Goal: Communication & Community: Answer question/provide support

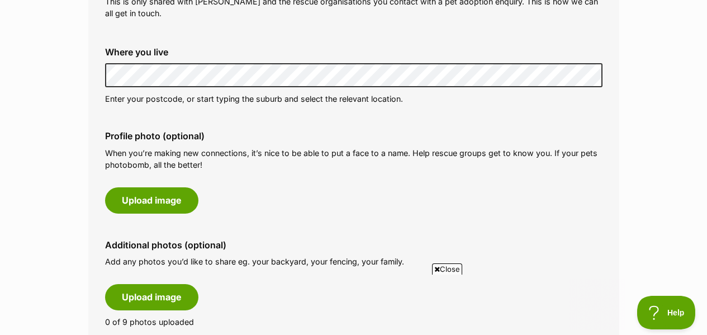
scroll to position [463, 0]
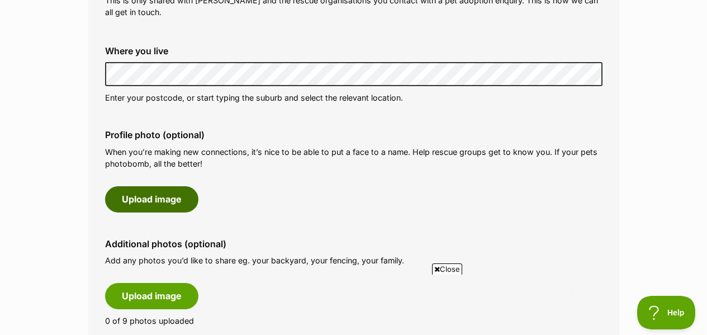
click at [136, 186] on button "Upload image" at bounding box center [151, 199] width 93 height 26
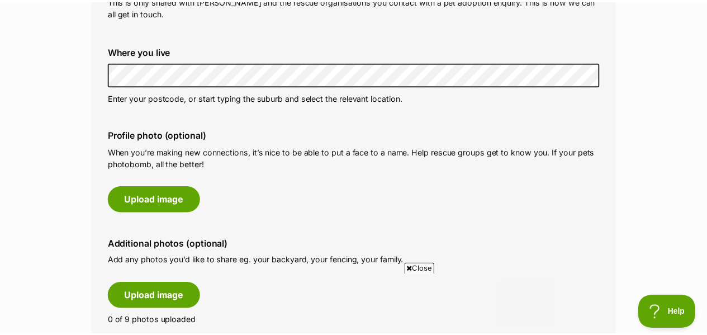
scroll to position [0, 0]
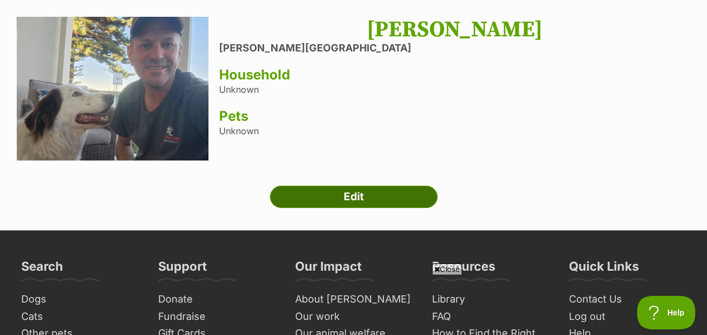
scroll to position [102, 0]
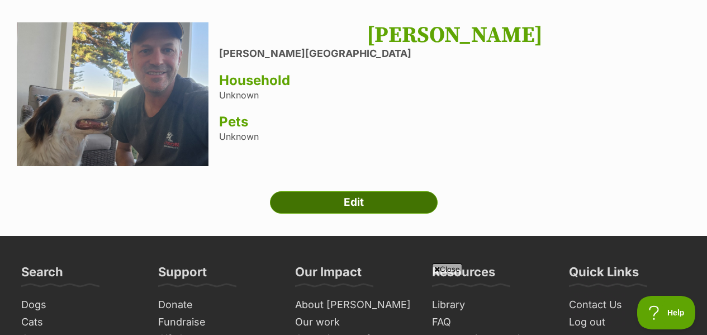
click at [341, 191] on link "Edit" at bounding box center [354, 202] width 168 height 22
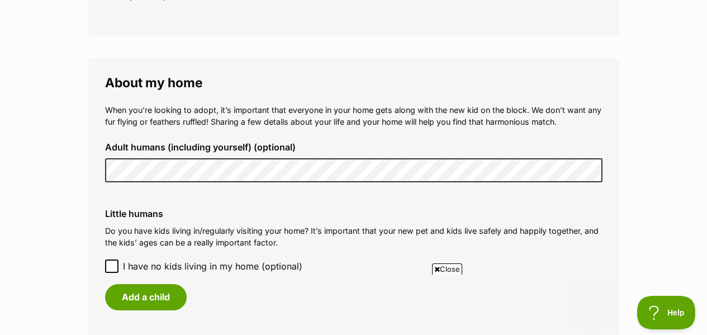
scroll to position [915, 0]
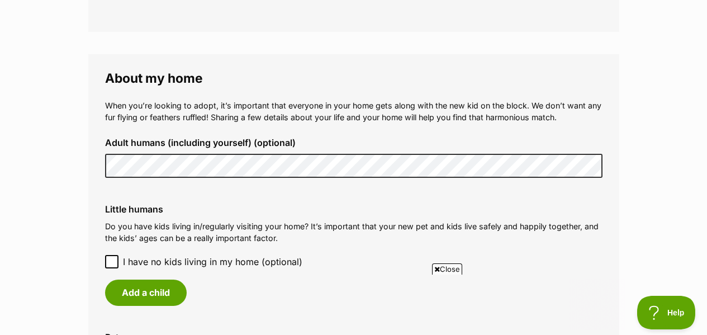
click at [97, 132] on div "Adult humans (including yourself) (optional)" at bounding box center [353, 158] width 515 height 58
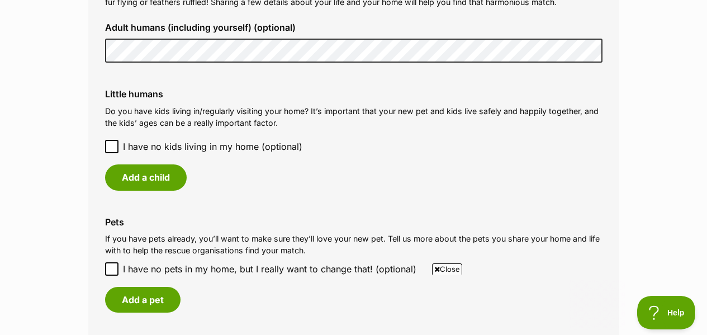
scroll to position [1030, 0]
click at [112, 142] on icon at bounding box center [112, 146] width 8 height 8
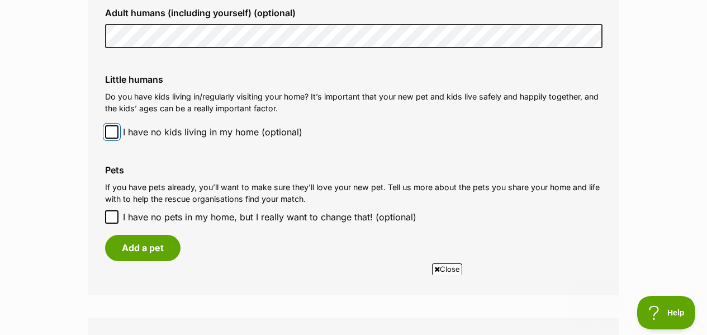
scroll to position [1061, 0]
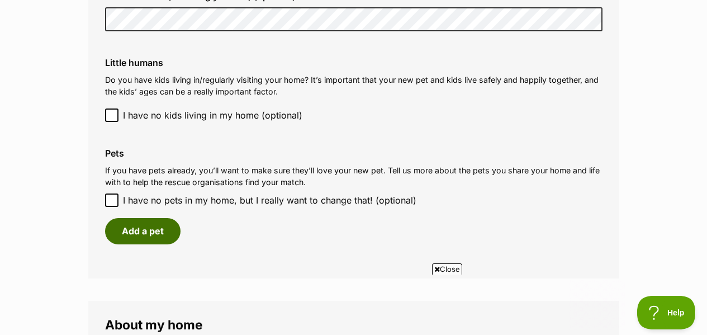
click at [132, 218] on button "Add a pet" at bounding box center [142, 231] width 75 height 26
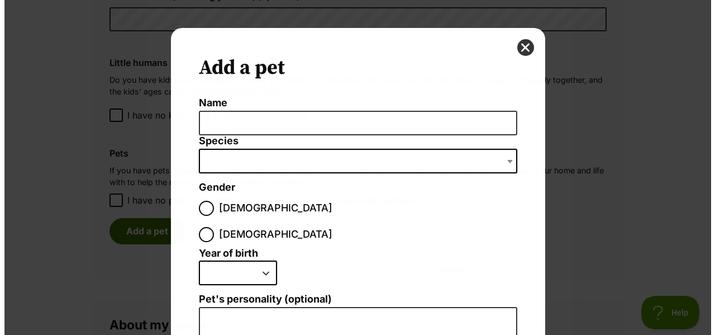
scroll to position [0, 0]
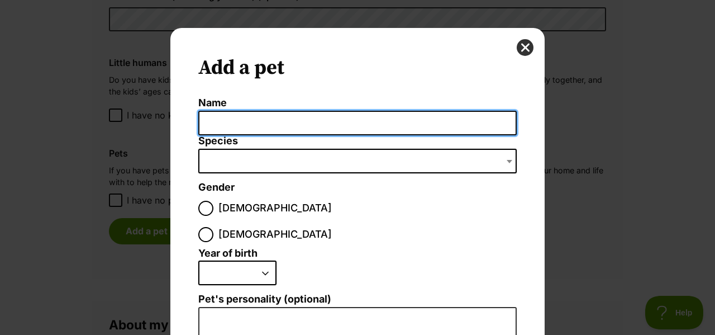
click at [213, 113] on input "Name" at bounding box center [357, 123] width 318 height 25
type input "Rafa"
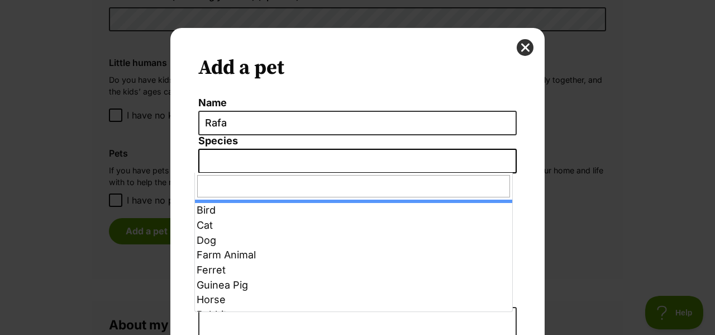
click at [233, 161] on span "Dialog Window - Close (Press escape to close)" at bounding box center [357, 161] width 318 height 25
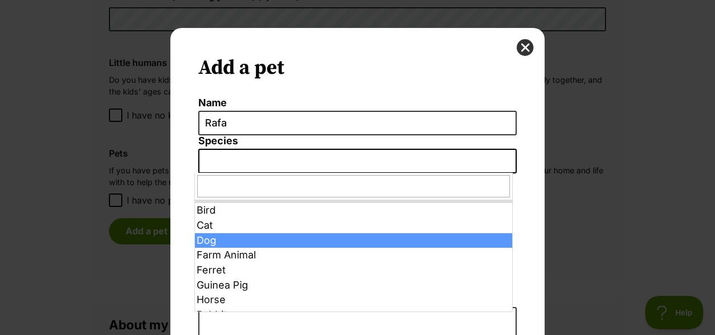
select select "1"
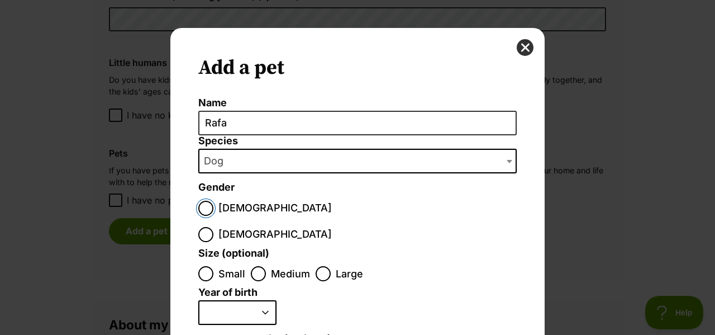
click at [198, 208] on input "Male" at bounding box center [205, 208] width 15 height 15
radio input "true"
click at [254, 266] on input "Medium" at bounding box center [258, 273] width 15 height 15
radio input "true"
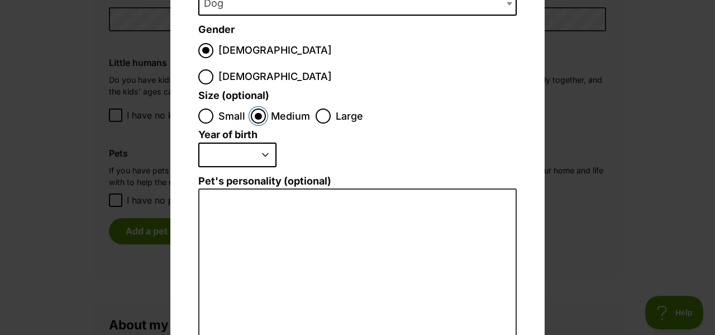
scroll to position [159, 0]
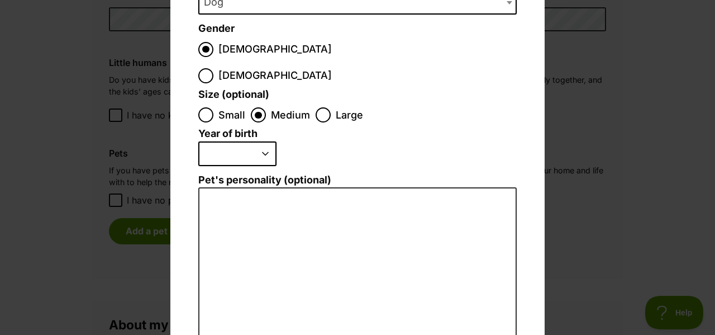
click at [264, 141] on select "2025 2024 2023 2022 2021 2020 2019 2018 2017 2016 2015 2014 2013 2012 2011 2010…" at bounding box center [237, 153] width 78 height 25
select select "2012"
click at [198, 141] on select "2025 2024 2023 2022 2021 2020 2019 2018 2017 2016 2015 2014 2013 2012 2011 2010…" at bounding box center [237, 153] width 78 height 25
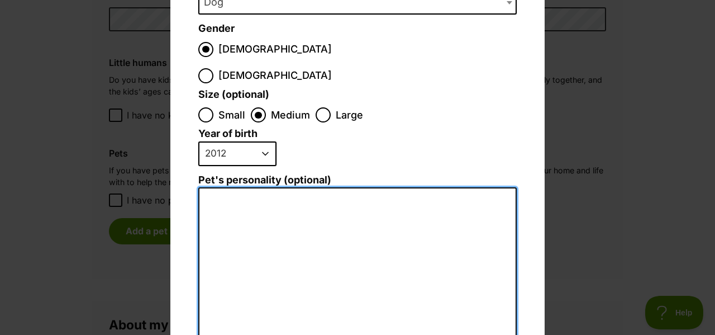
click at [219, 187] on textarea "Pet's personality (optional)" at bounding box center [357, 309] width 318 height 245
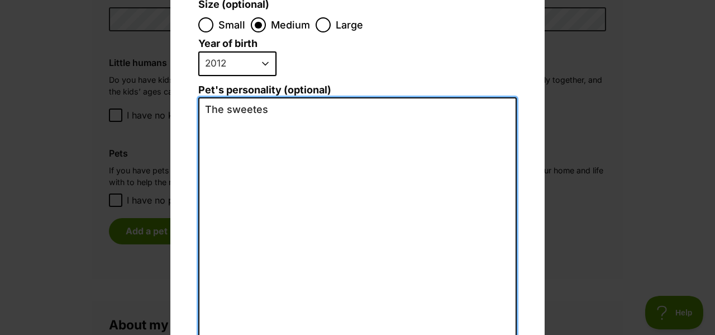
scroll to position [0, 0]
type textarea "T"
type textarea "V"
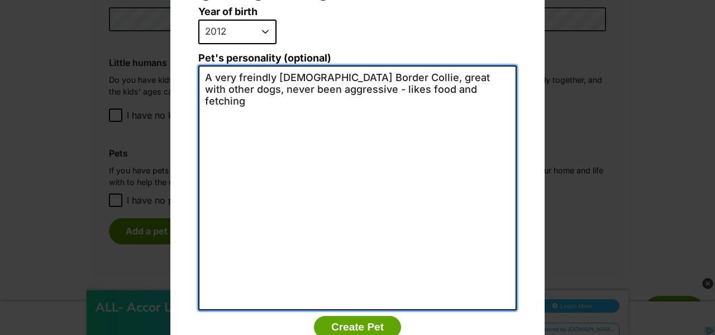
scroll to position [302, 0]
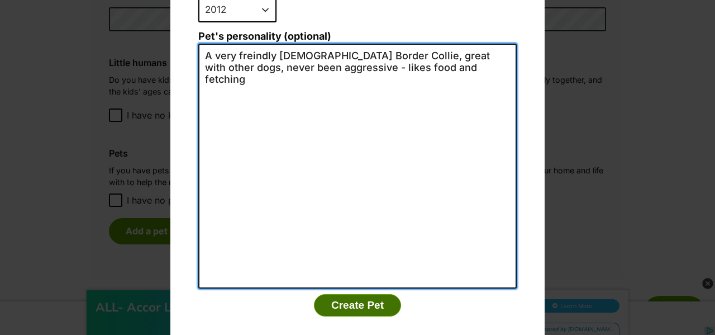
type textarea "A very freindly 13yo Border Collie, great with other dogs, never been aggressiv…"
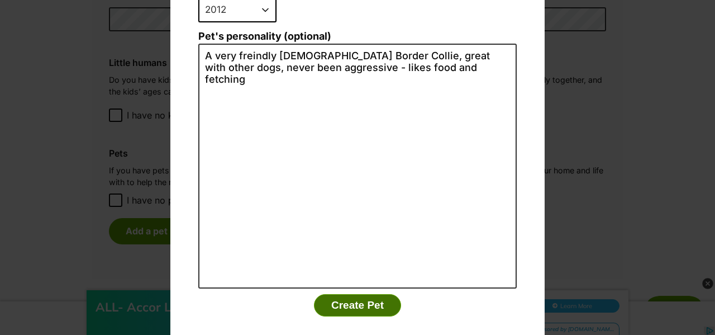
click at [348, 294] on button "Create Pet" at bounding box center [357, 305] width 87 height 22
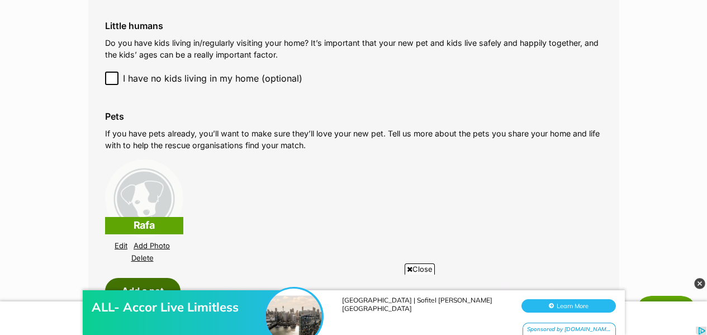
scroll to position [1098, 0]
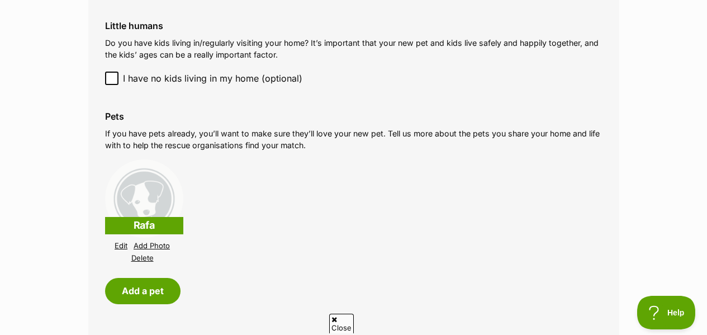
click at [149, 241] on link "Add Photo" at bounding box center [152, 245] width 36 height 8
click at [150, 241] on link "Add Photo" at bounding box center [152, 245] width 36 height 8
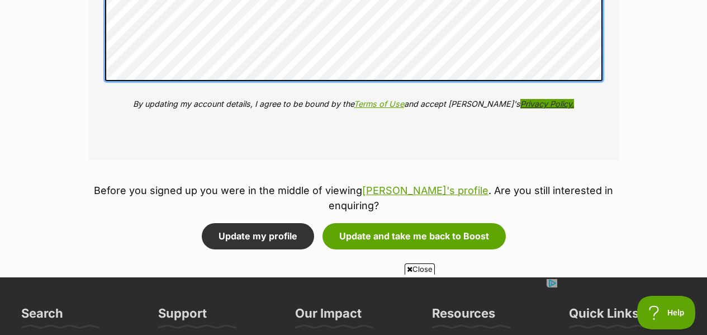
scroll to position [1619, 0]
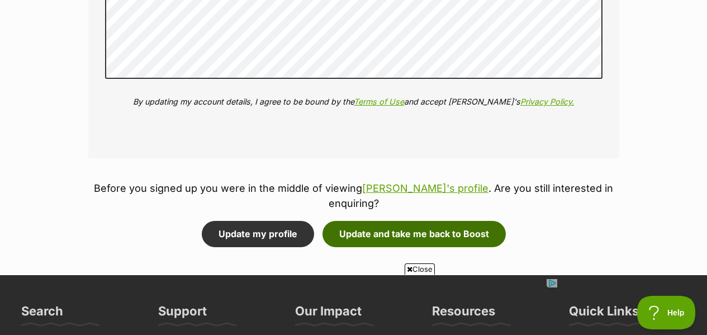
click at [384, 221] on button "Update and take me back to Boost" at bounding box center [413, 234] width 183 height 26
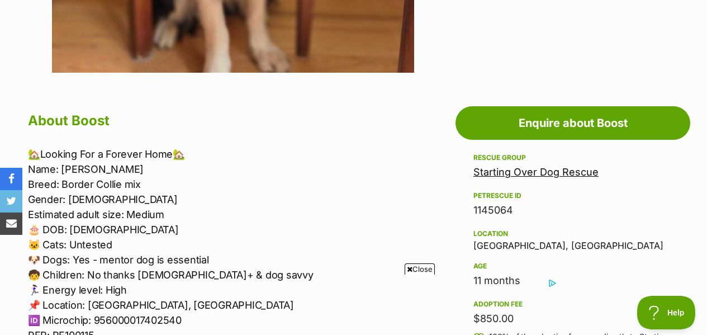
scroll to position [545, 0]
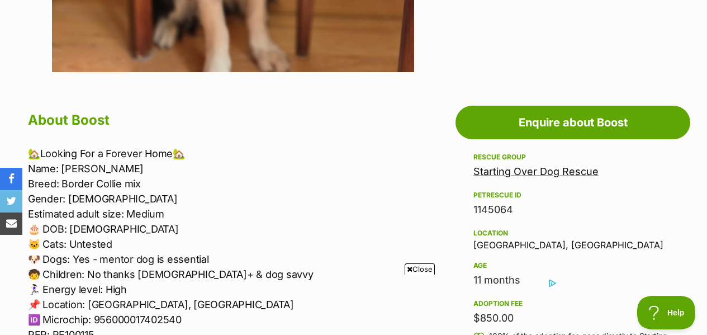
click at [49, 270] on p "🏡Looking For a Forever Home🏡 Name: Boost Breed: Border Collie mix Gender: Male …" at bounding box center [224, 244] width 393 height 196
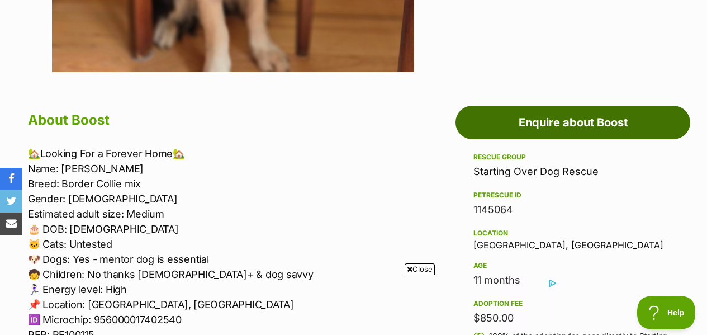
click at [590, 106] on link "Enquire about Boost" at bounding box center [572, 123] width 235 height 34
click at [597, 107] on link "Enquire about Boost" at bounding box center [572, 123] width 235 height 34
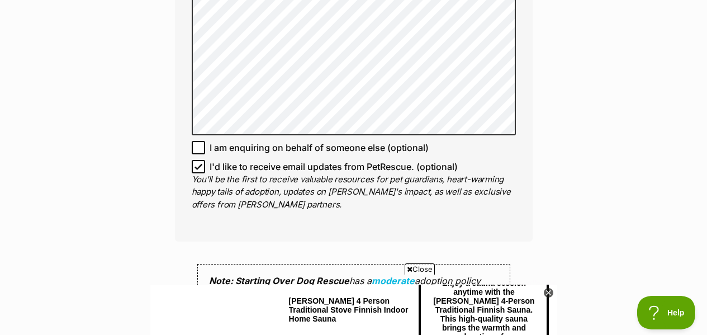
scroll to position [839, 0]
click at [197, 163] on icon at bounding box center [198, 167] width 8 height 8
click at [197, 160] on input "I'd like to receive email updates from PetRescue. (optional)" at bounding box center [198, 166] width 13 height 13
checkbox input "false"
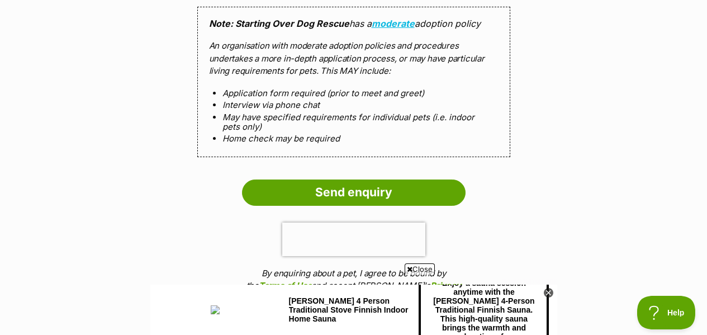
scroll to position [1097, 0]
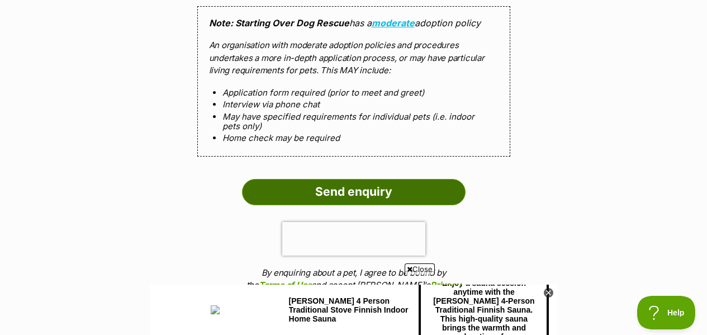
click at [316, 179] on input "Send enquiry" at bounding box center [353, 192] width 223 height 26
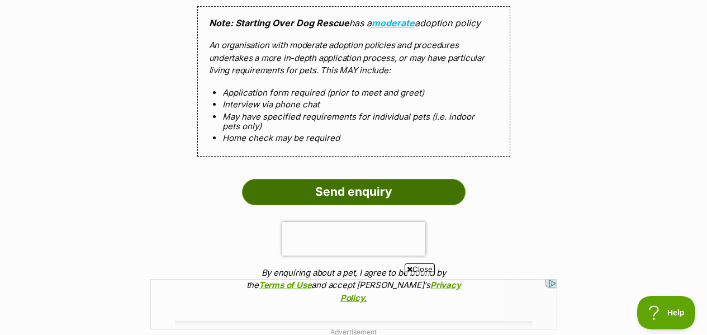
scroll to position [0, 0]
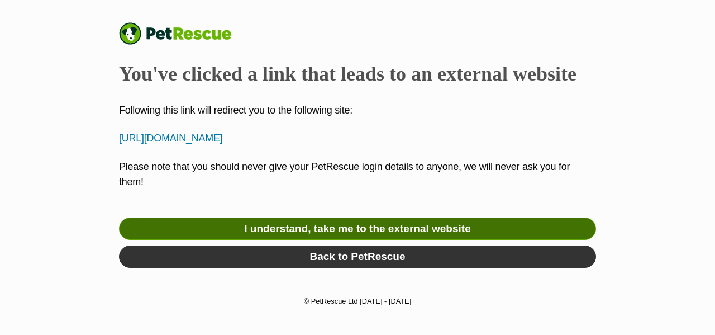
click at [329, 227] on link "I understand, take me to the external website" at bounding box center [357, 228] width 477 height 22
